Goal: Download file/media

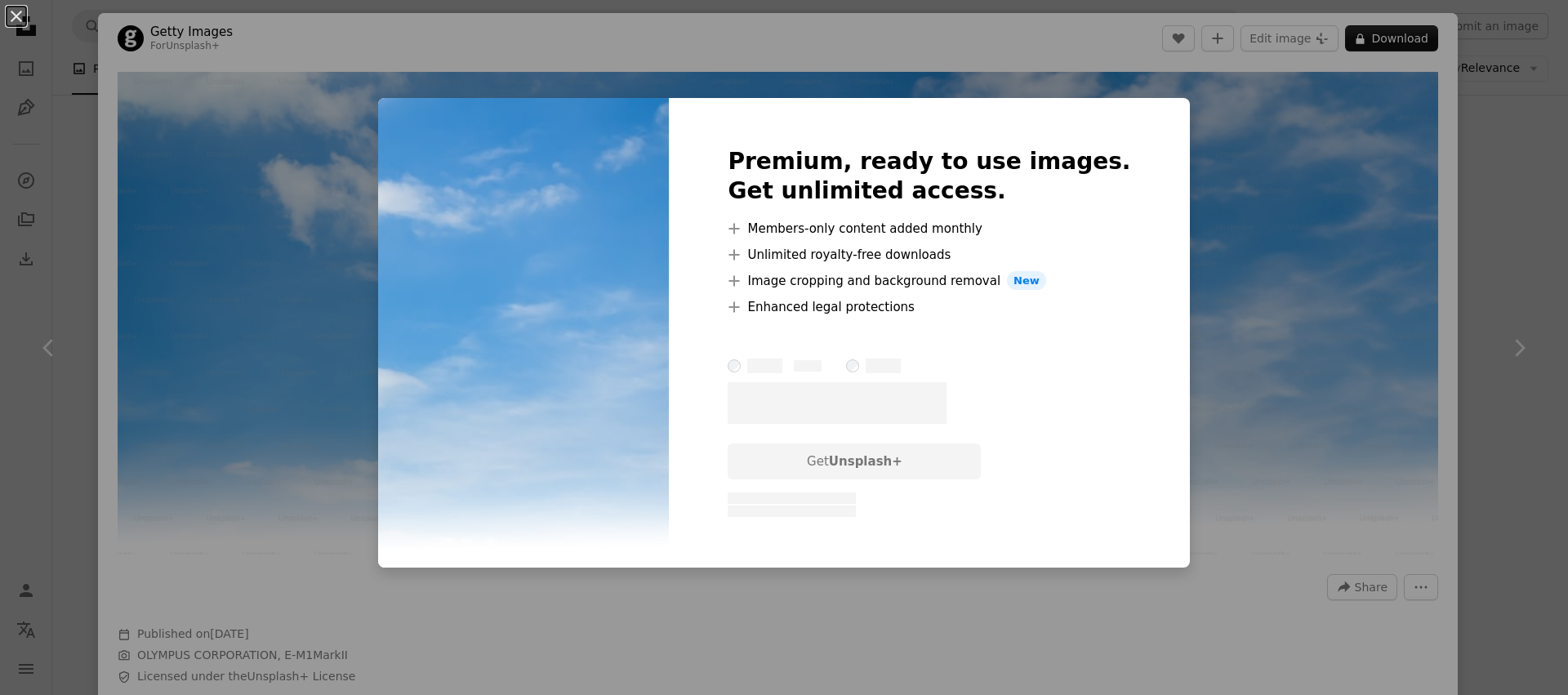
scroll to position [4, 0]
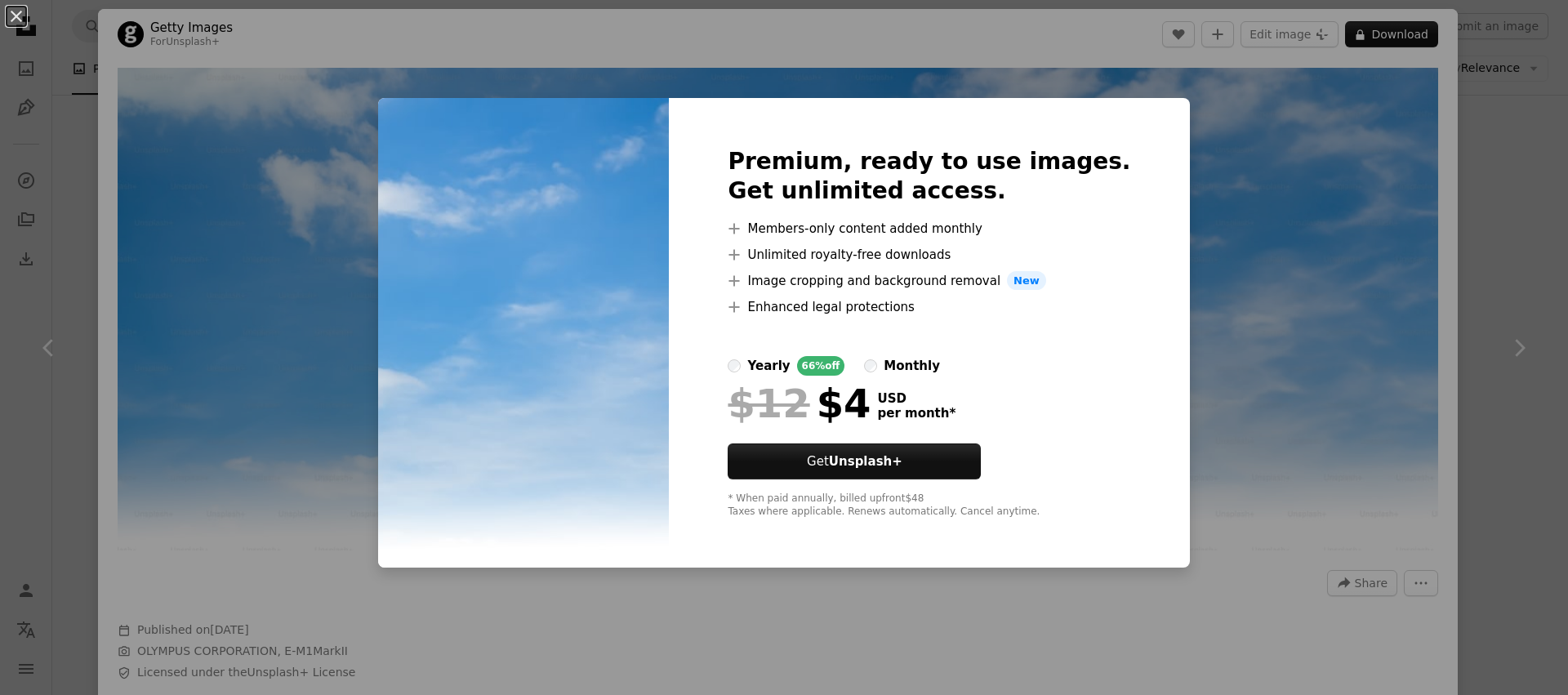
click at [916, 359] on label "monthly" at bounding box center [902, 365] width 76 height 20
click at [1489, 193] on div "An X shape Premium, ready to use images. Get unlimited access. A plus sign Memb…" at bounding box center [784, 348] width 1568 height 695
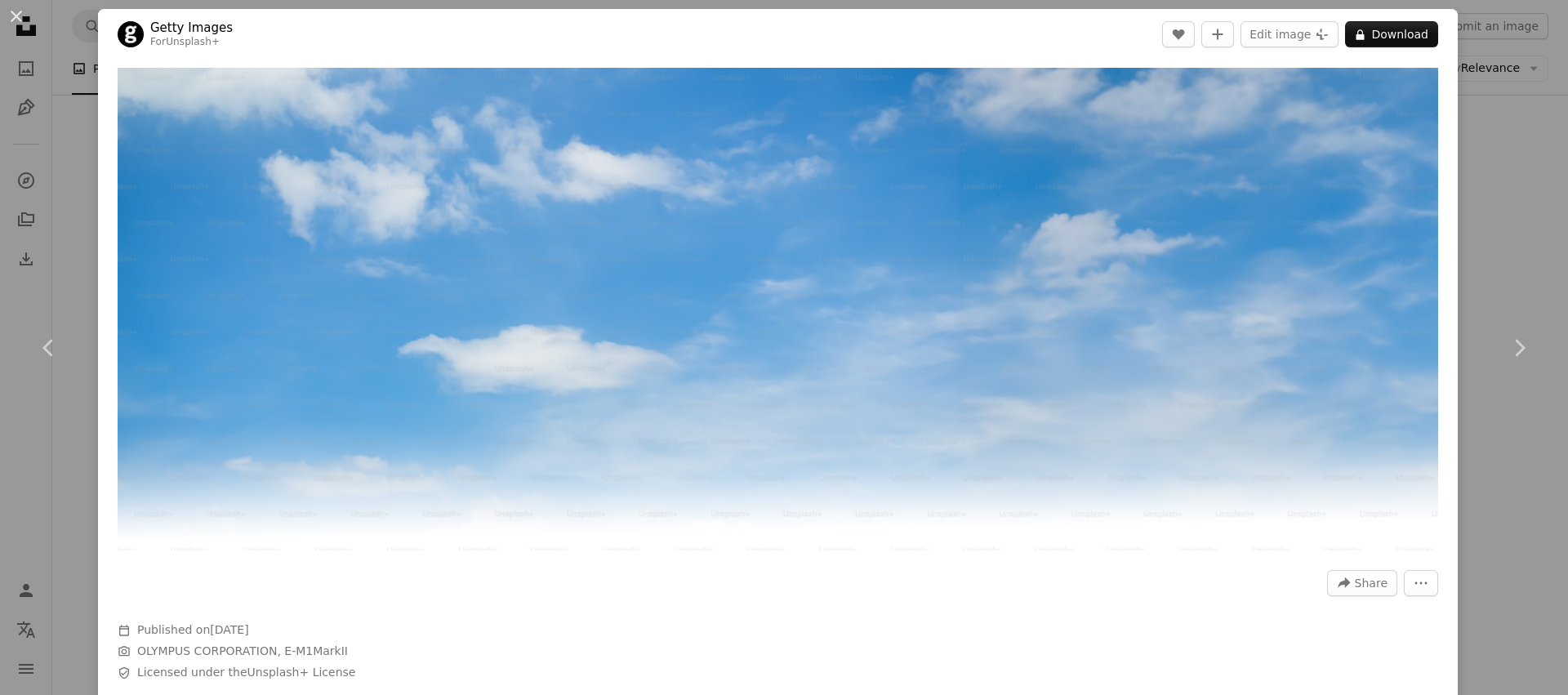
click at [63, 246] on div "An X shape Chevron left Chevron right Getty Images For Unsplash+ A heart A plus…" at bounding box center [784, 348] width 1568 height 695
